Goal: Check status: Check status

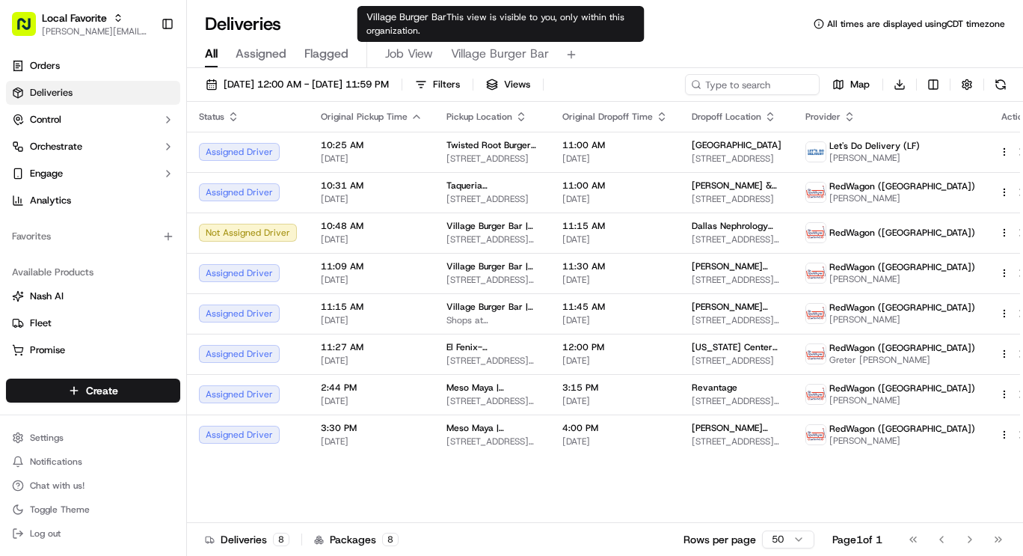
click at [483, 53] on span "Village Burger Bar" at bounding box center [500, 54] width 98 height 18
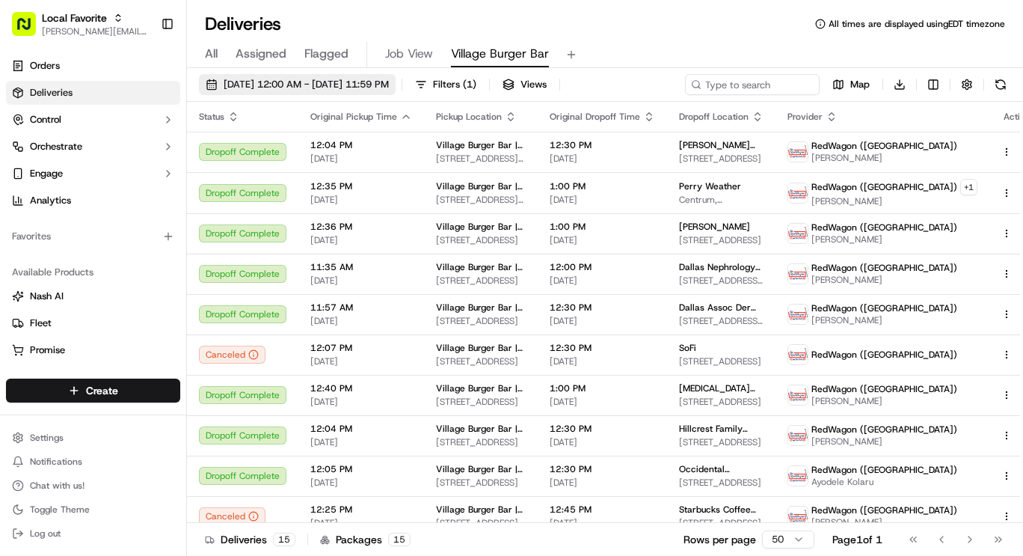
click at [344, 86] on span "[DATE] 12:00 AM - [DATE] 11:59 PM" at bounding box center [306, 84] width 165 height 13
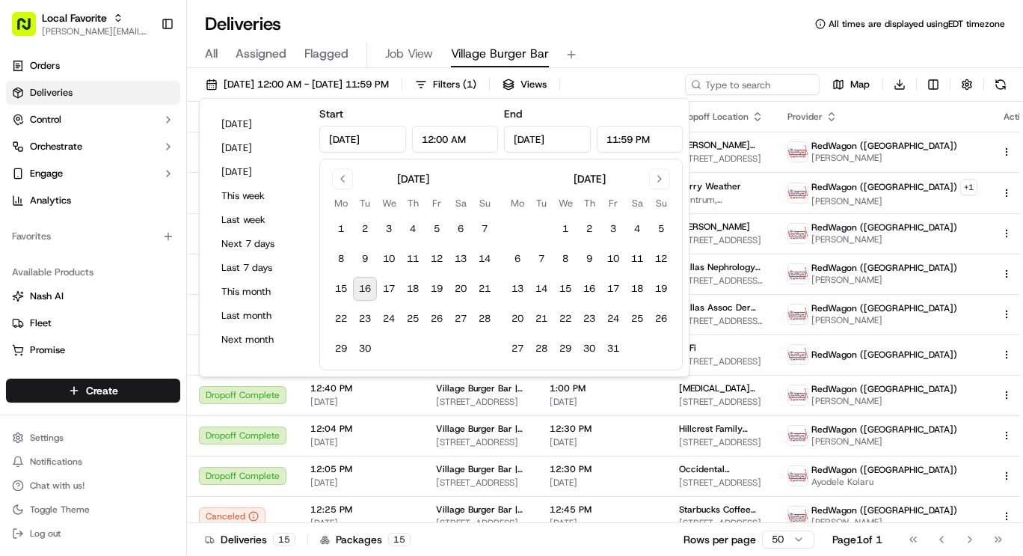
click at [362, 281] on button "16" at bounding box center [365, 289] width 24 height 24
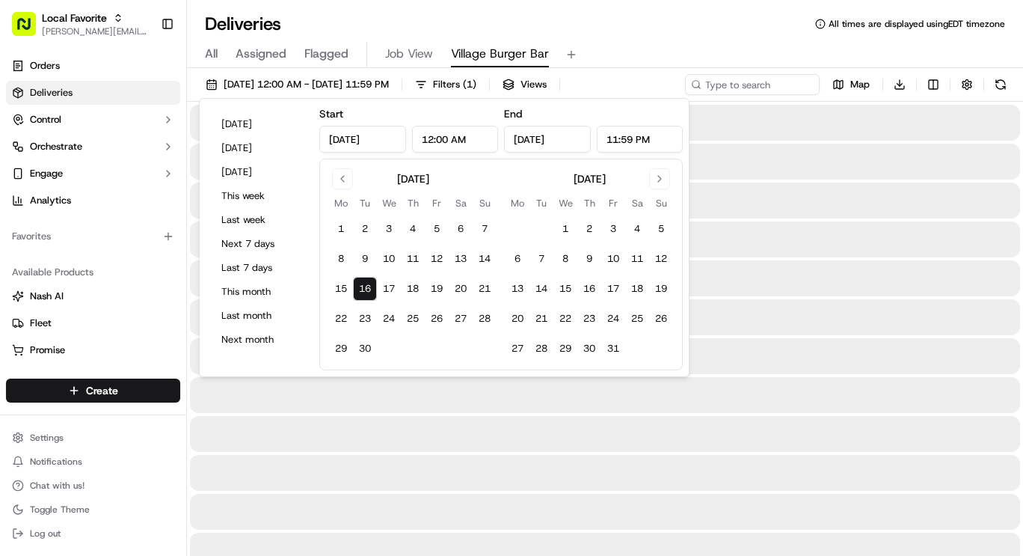
type input "[DATE]"
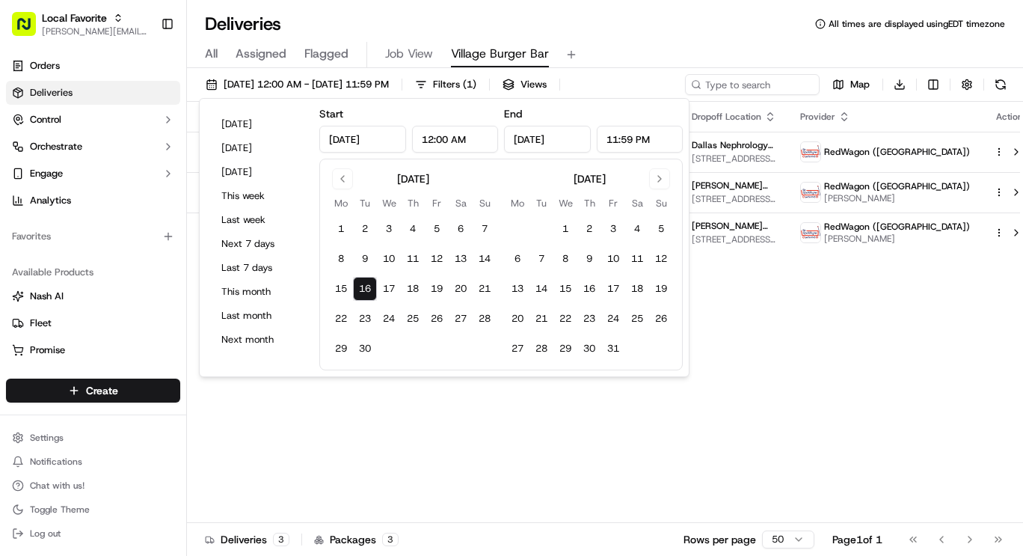
click at [613, 29] on div "Deliveries All times are displayed using EDT timezone" at bounding box center [605, 24] width 836 height 24
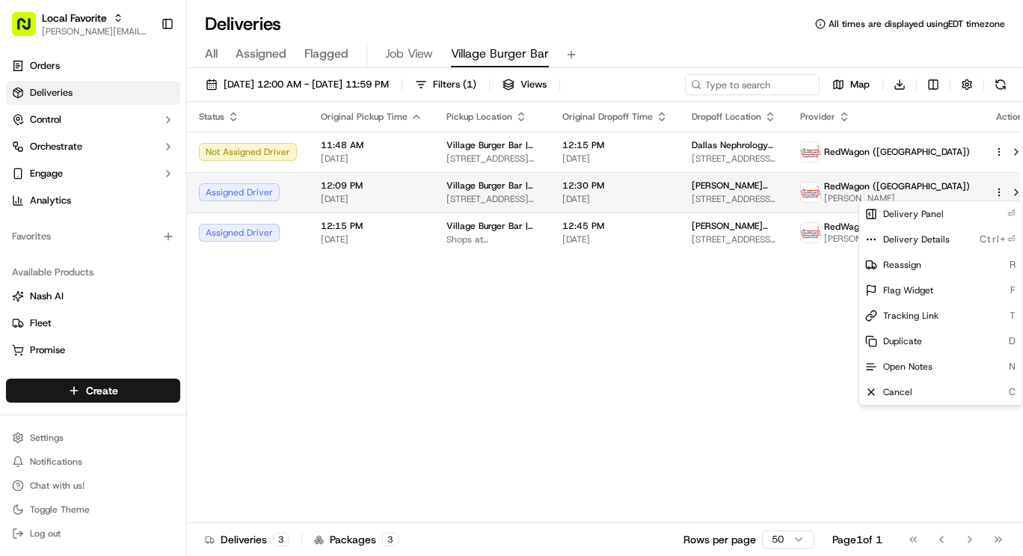
click at [979, 189] on html "Local Favorite [PERSON_NAME][EMAIL_ADDRESS][PERSON_NAME][DOMAIN_NAME] Toggle Si…" at bounding box center [511, 278] width 1023 height 556
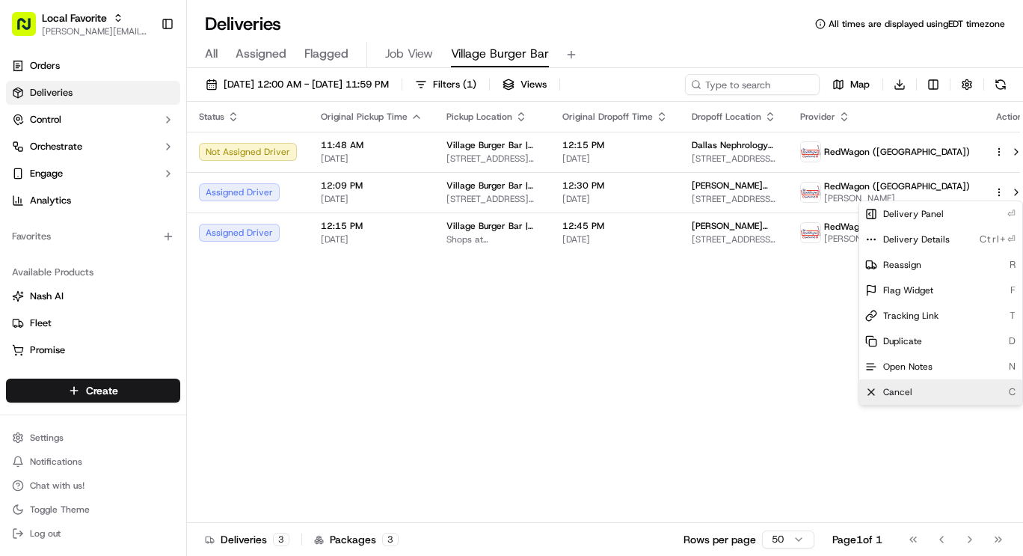
click at [916, 390] on div "Cancel C" at bounding box center [941, 391] width 163 height 25
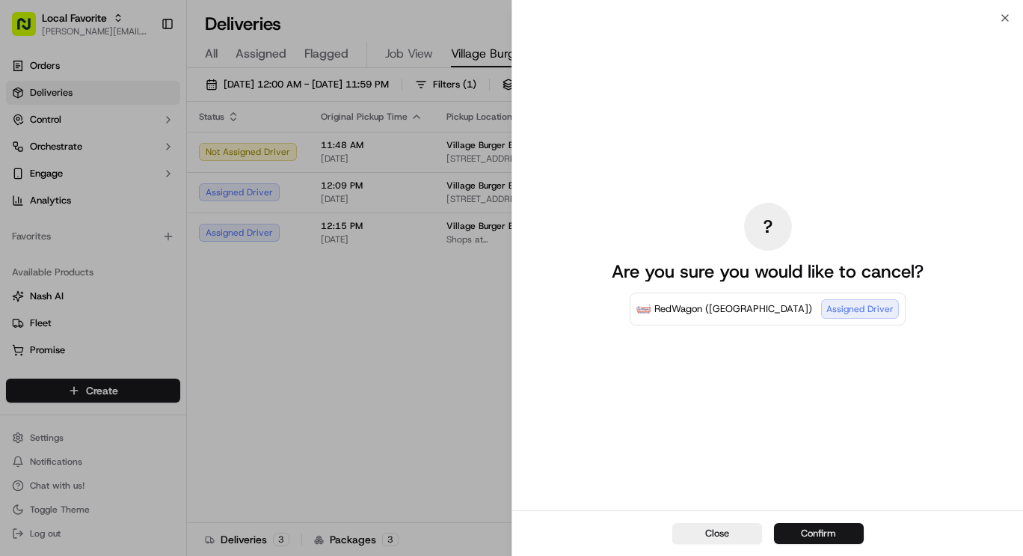
click at [815, 532] on button "Confirm" at bounding box center [819, 533] width 90 height 21
